Goal: Task Accomplishment & Management: Manage account settings

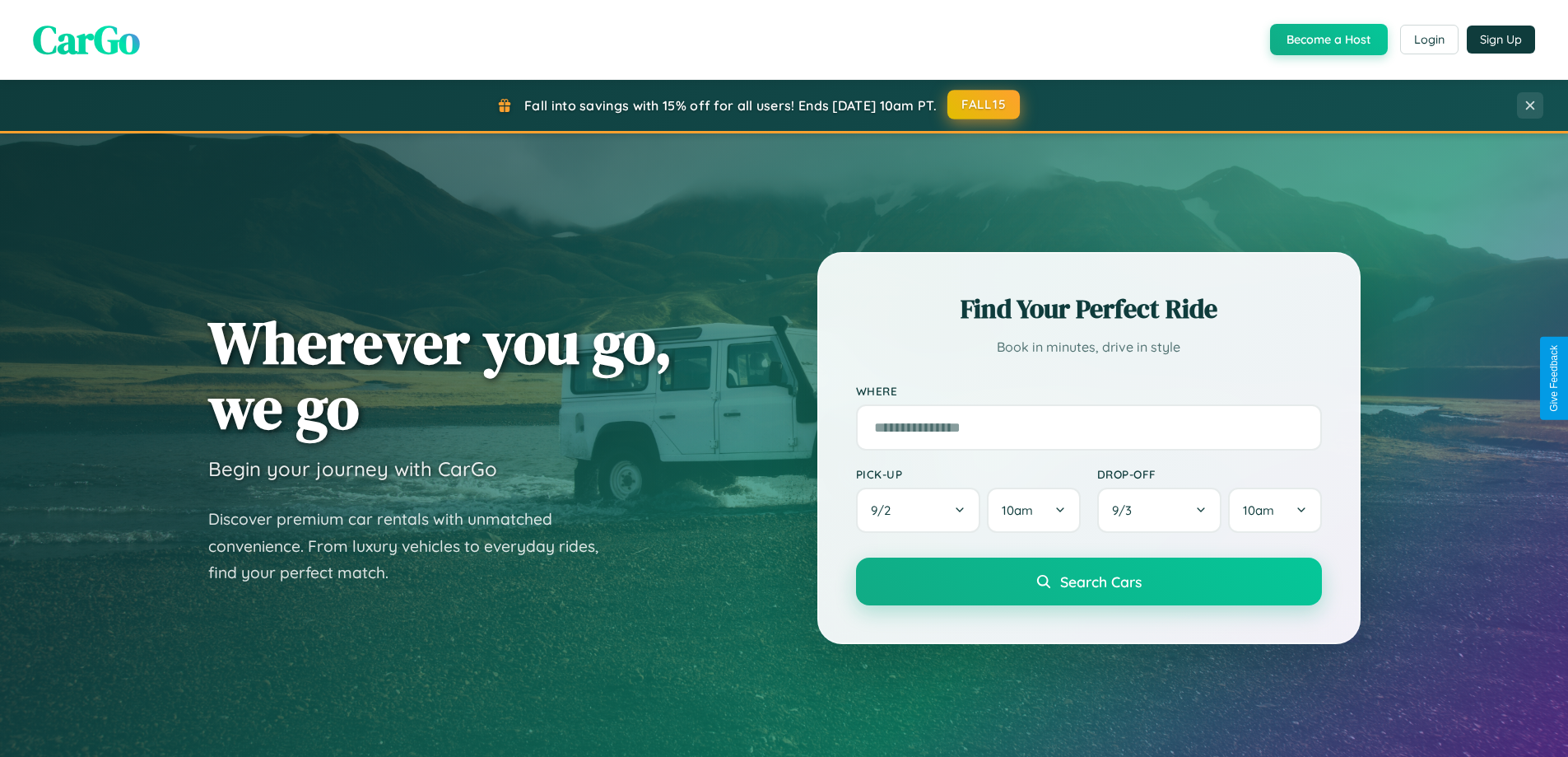
click at [985, 104] on button "FALL15" at bounding box center [983, 104] width 73 height 30
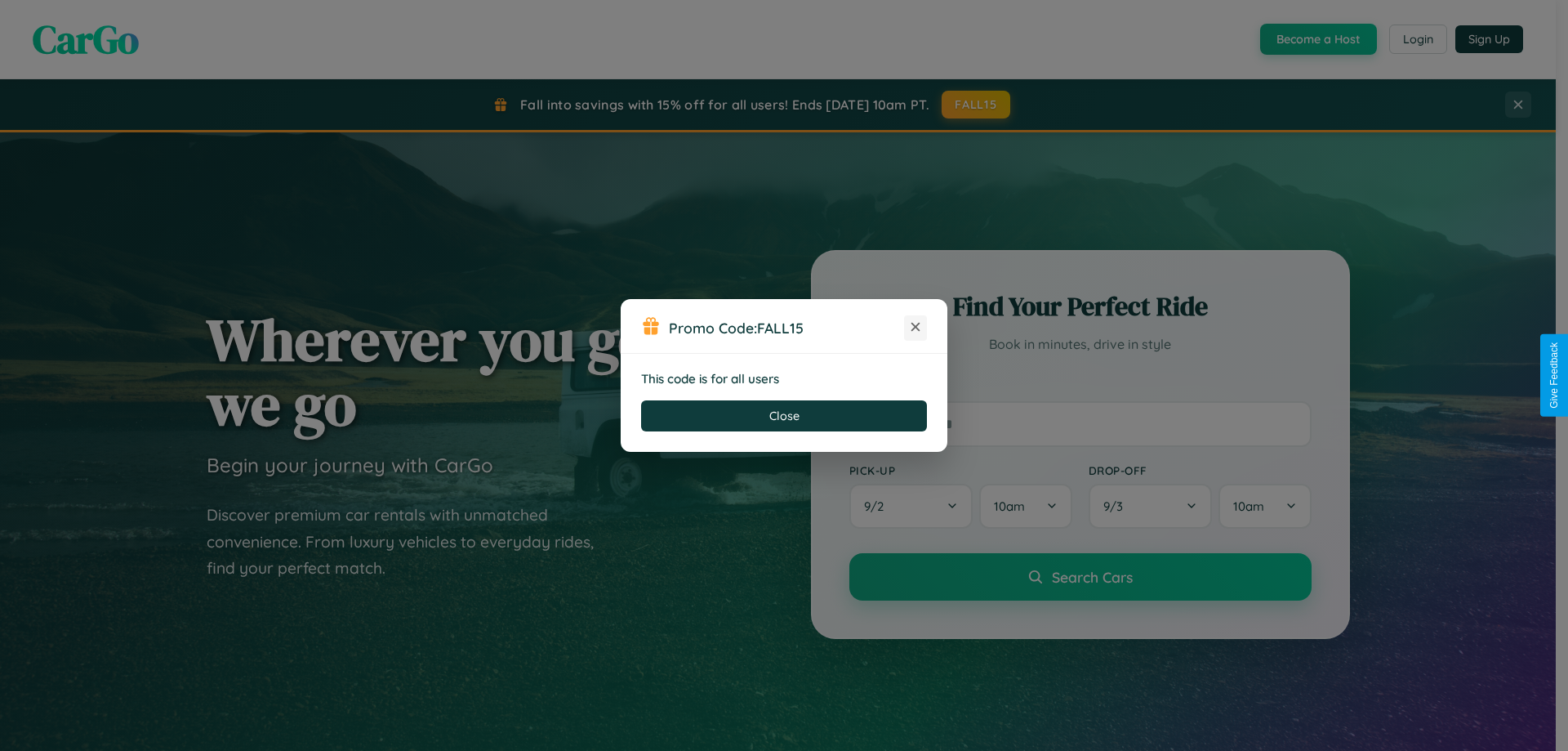
click at [916, 328] on icon at bounding box center [915, 326] width 16 height 16
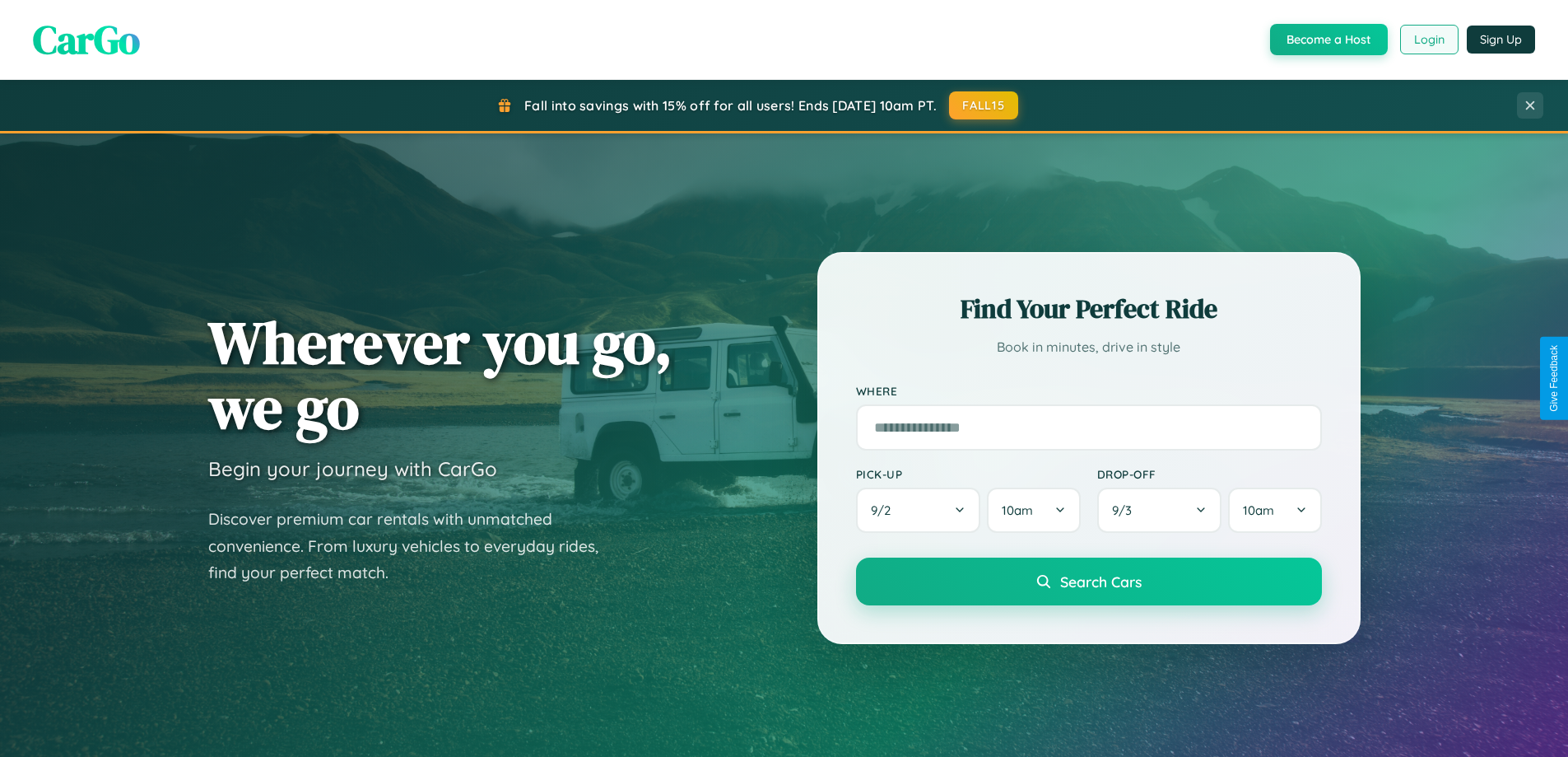
click at [1428, 39] on button "Login" at bounding box center [1430, 39] width 58 height 30
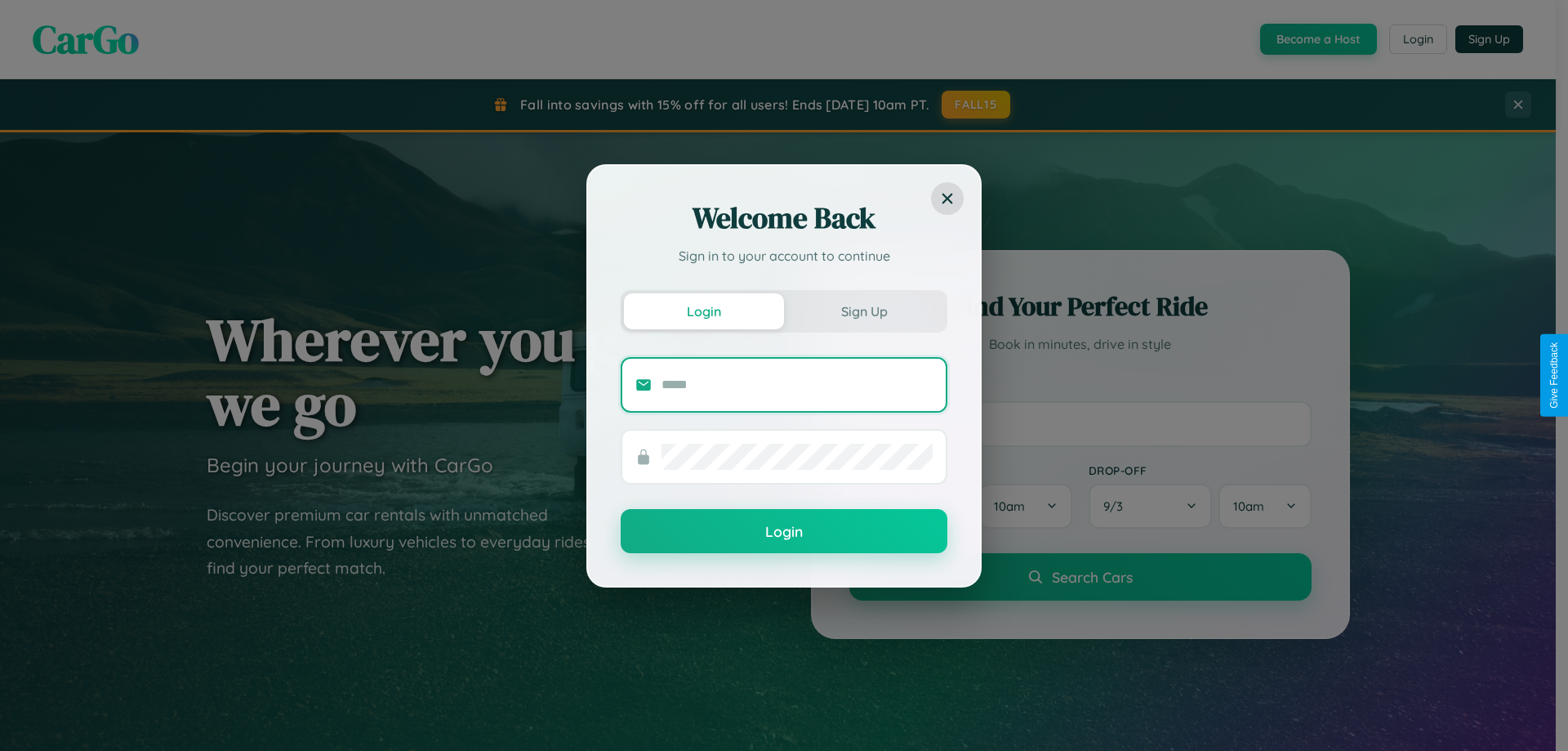
click at [797, 384] on input "text" at bounding box center [797, 385] width 271 height 26
type input "**********"
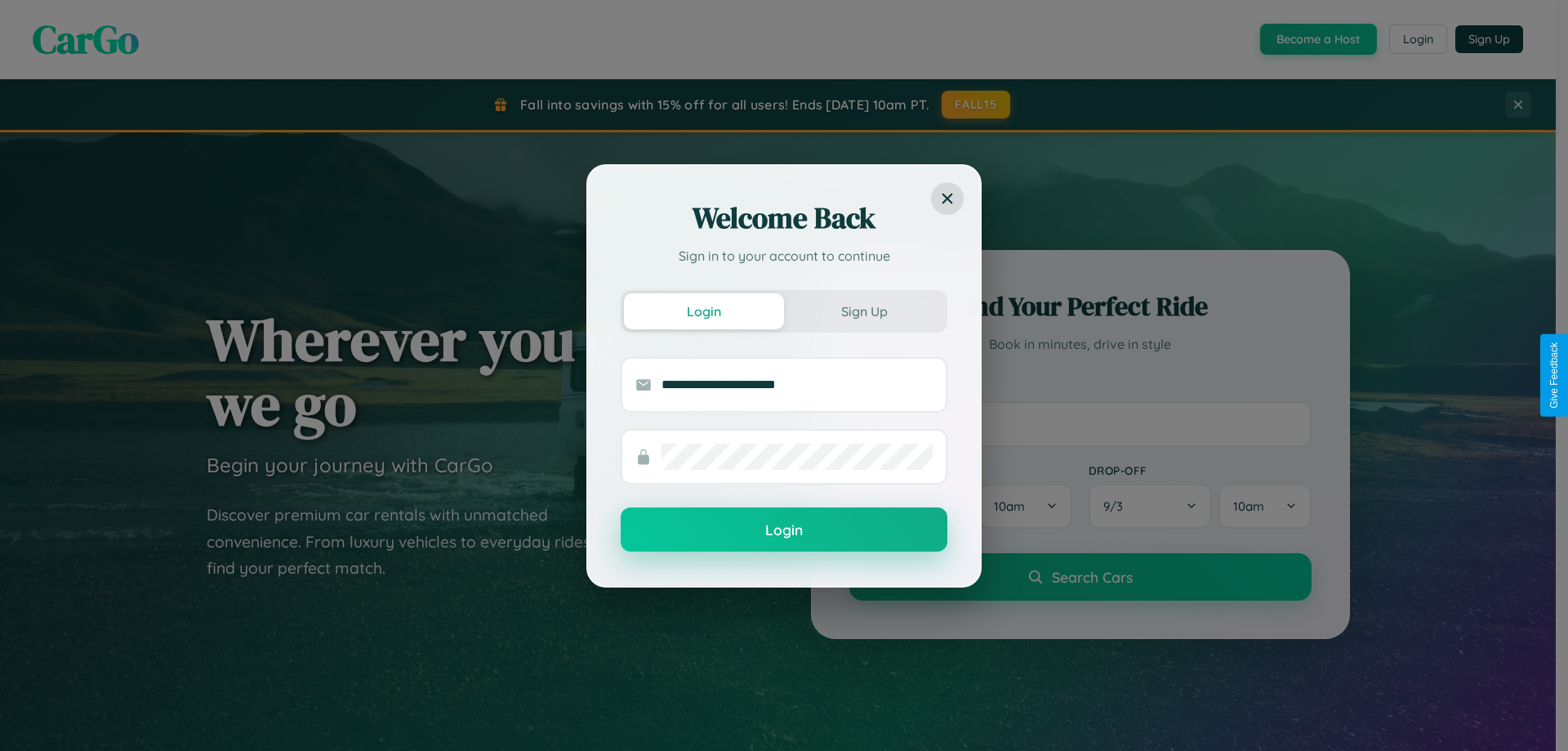
click at [784, 531] on button "Login" at bounding box center [784, 530] width 327 height 44
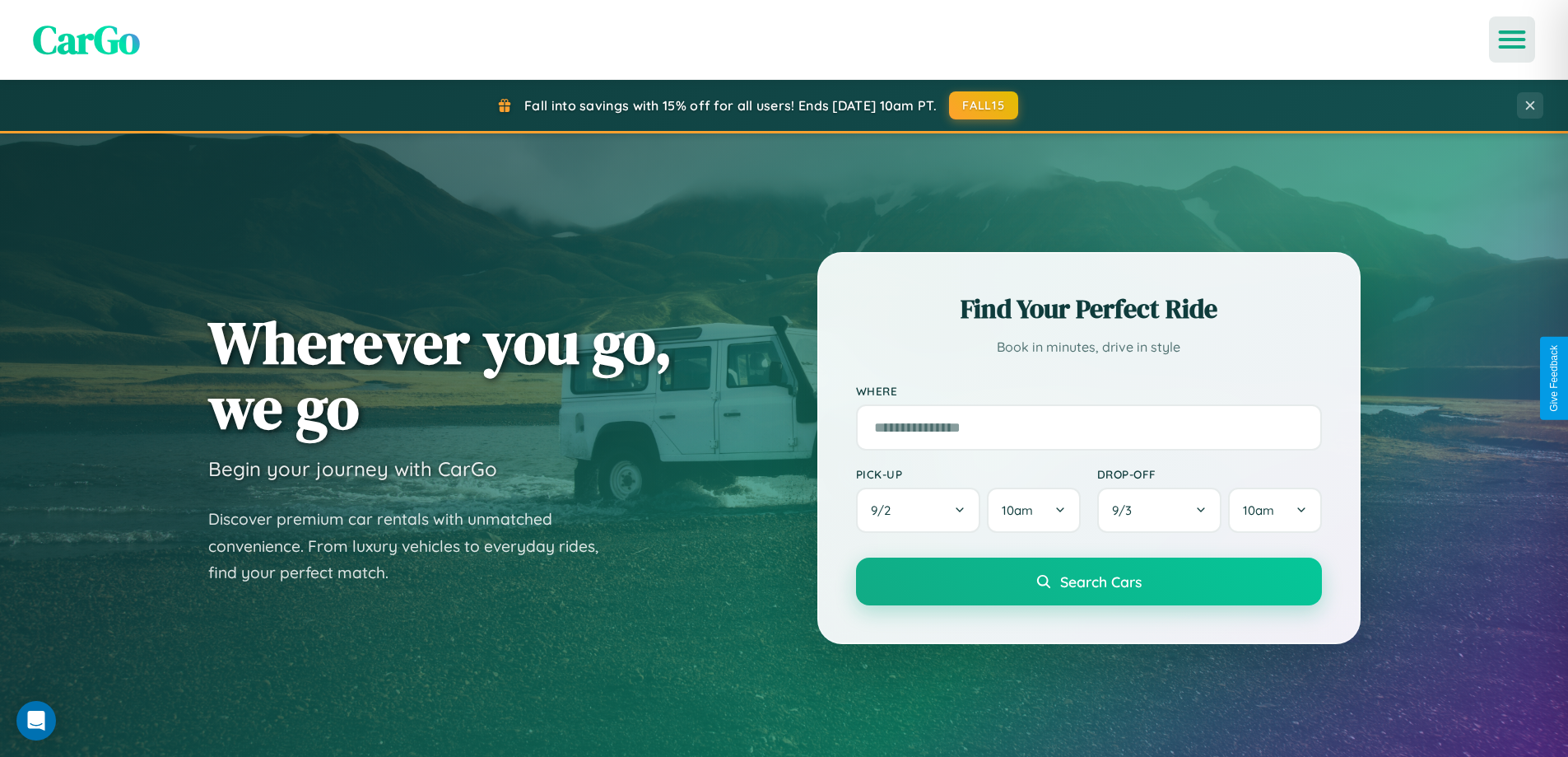
click at [1512, 39] on icon "Open menu" at bounding box center [1512, 39] width 24 height 15
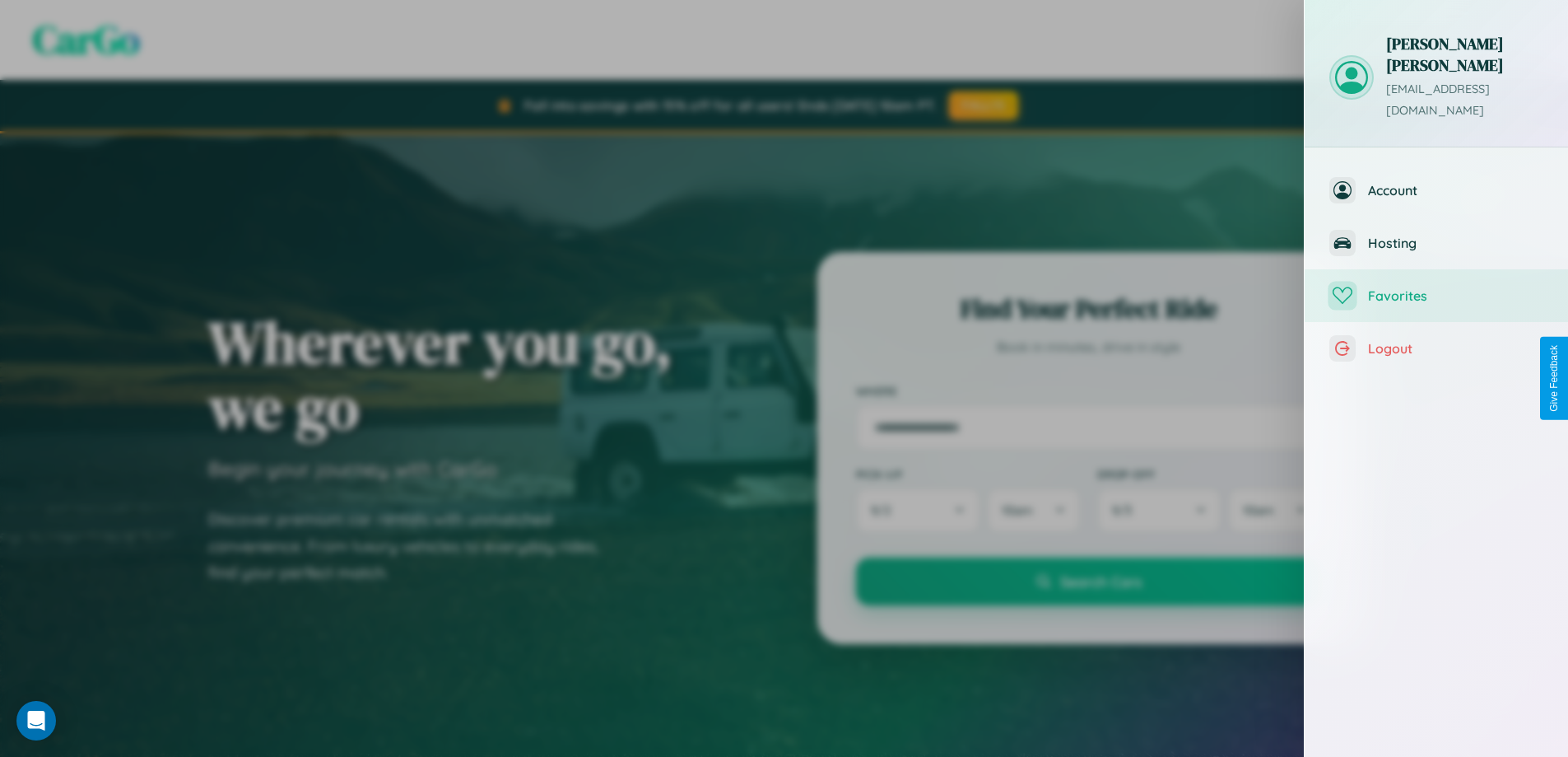
click at [1436, 287] on span "Favorites" at bounding box center [1455, 295] width 175 height 16
